Goal: Check status: Check status

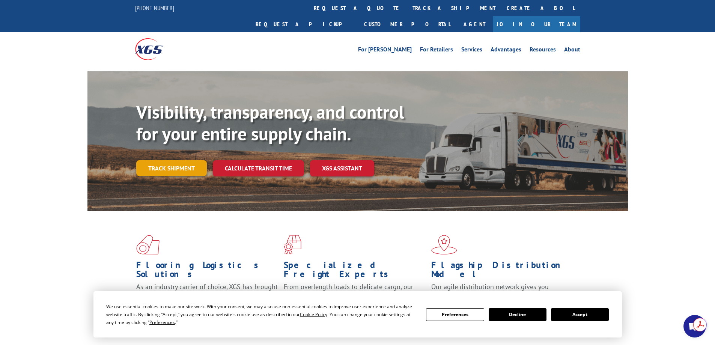
click at [180, 160] on link "Track shipment" at bounding box center [171, 168] width 71 height 16
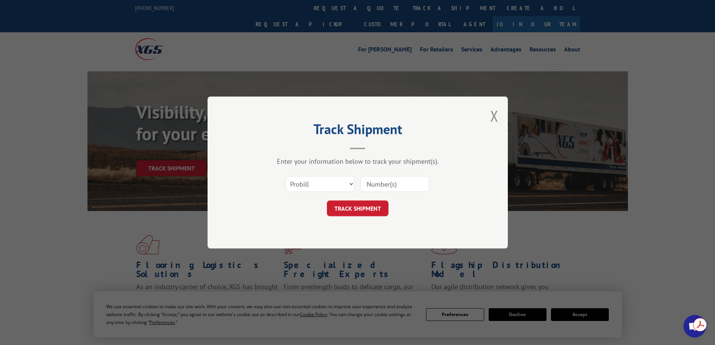
click at [386, 182] on input at bounding box center [394, 184] width 69 height 16
paste input "17489169"
type input "17489169"
click at [360, 216] on button "TRACK SHIPMENT" at bounding box center [358, 208] width 62 height 16
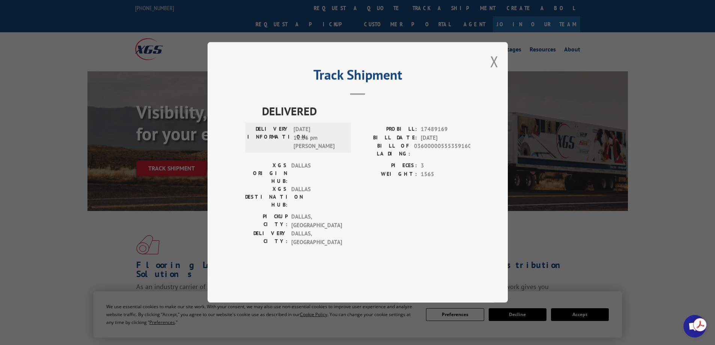
click at [479, 209] on div "Track Shipment DELIVERED DELIVERY INFORMATION: [DATE] 12:36 pm [PERSON_NAME]: 1…" at bounding box center [358, 172] width 300 height 261
click at [444, 158] on span "03600000555359160" at bounding box center [442, 150] width 56 height 16
copy span "03600000555359160"
click at [490, 71] on button "Close modal" at bounding box center [494, 61] width 8 height 20
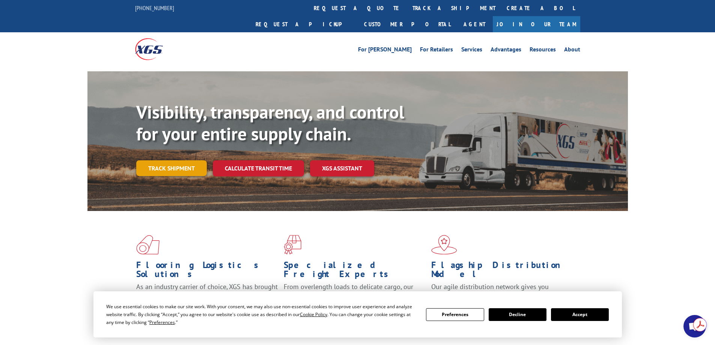
click at [171, 160] on link "Track shipment" at bounding box center [171, 168] width 71 height 16
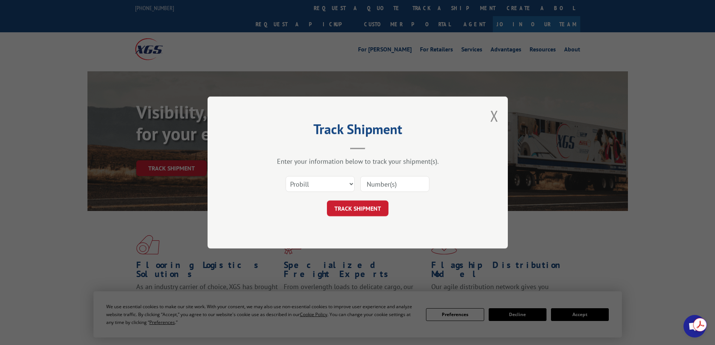
click at [410, 179] on input at bounding box center [394, 184] width 69 height 16
paste input "17489167"
type input "17489167"
click at [365, 206] on button "TRACK SHIPMENT" at bounding box center [358, 208] width 62 height 16
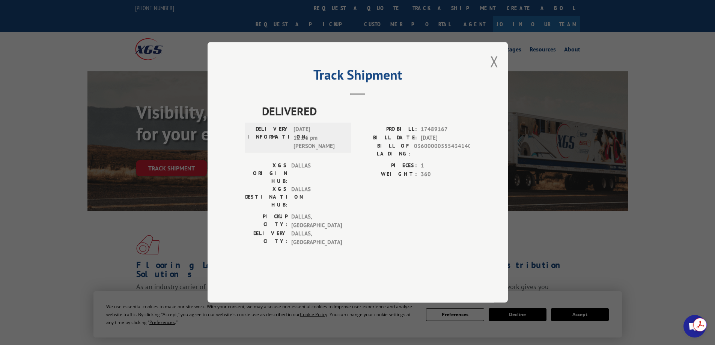
click at [448, 158] on span "03600000555434140" at bounding box center [442, 150] width 56 height 16
copy span "03600000555434140"
click at [499, 86] on div "Track Shipment DELIVERED DELIVERY INFORMATION: [DATE] 12:36 pm [PERSON_NAME]: 1…" at bounding box center [358, 172] width 300 height 261
click at [498, 71] on button "Close modal" at bounding box center [494, 61] width 8 height 20
